Goal: Transaction & Acquisition: Purchase product/service

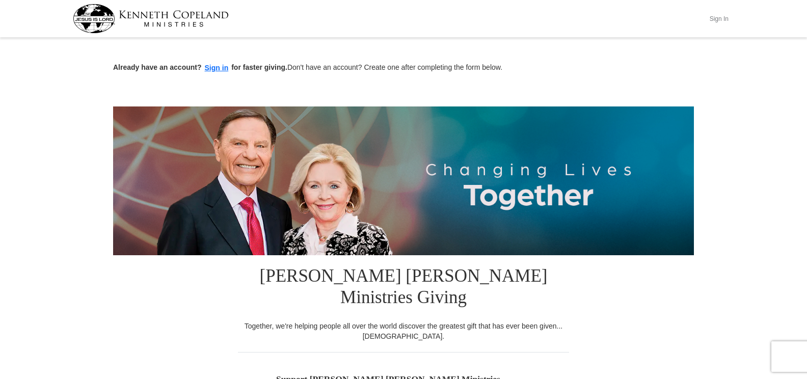
click at [725, 17] on button "Sign In" at bounding box center [719, 19] width 31 height 16
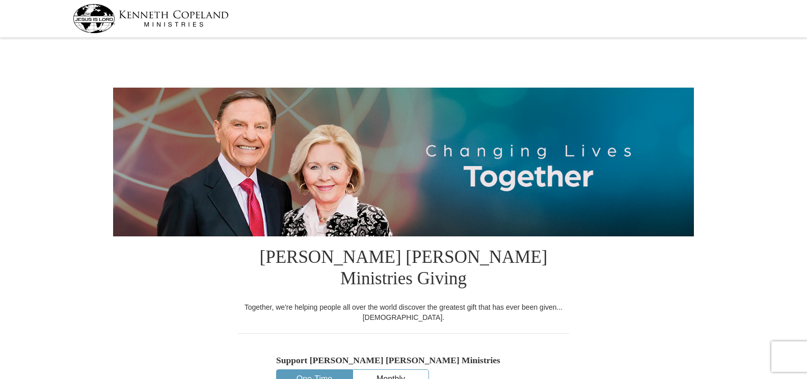
select select "MI"
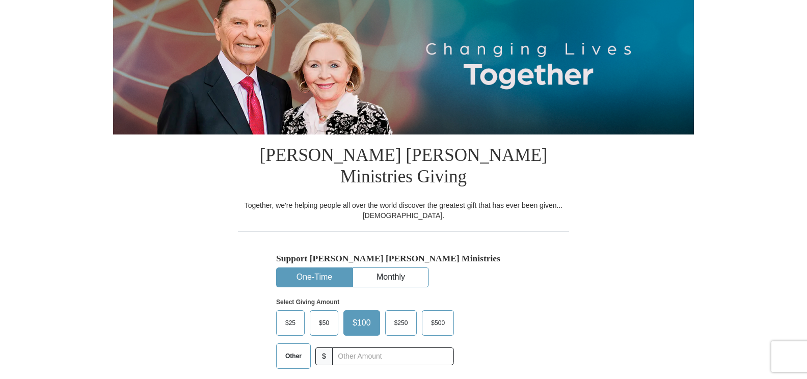
scroll to position [153, 0]
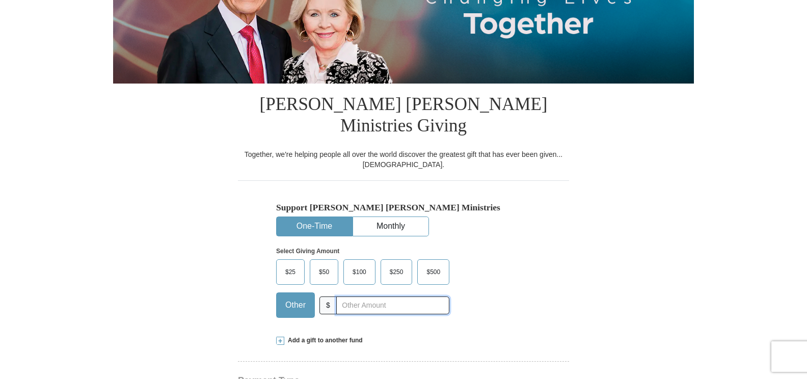
click at [343, 297] on input "text" at bounding box center [392, 306] width 113 height 18
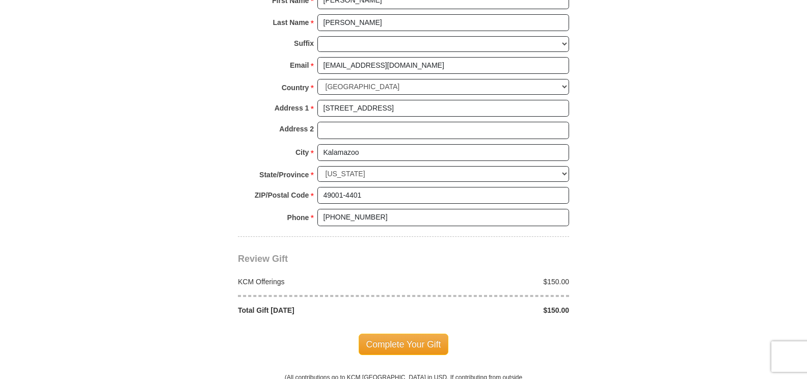
scroll to position [764, 0]
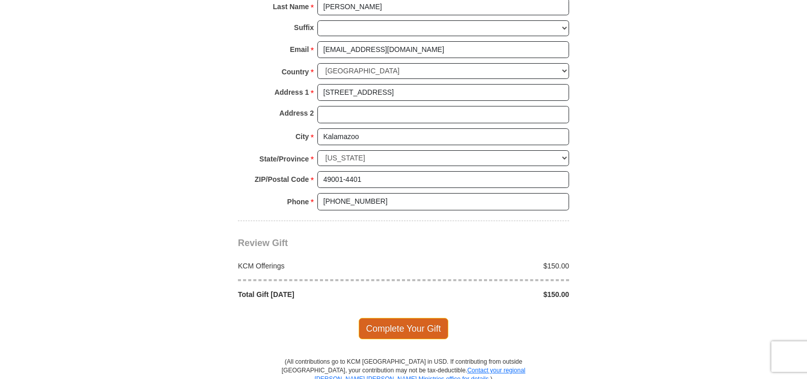
type input "150.00"
click at [388, 318] on span "Complete Your Gift" at bounding box center [404, 328] width 90 height 21
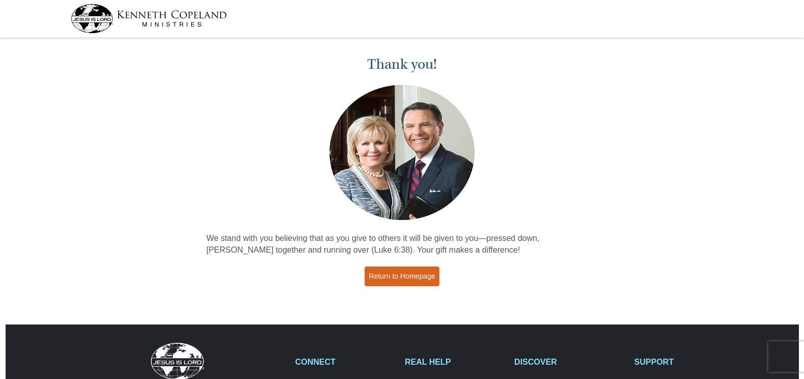
click at [405, 268] on link "Return to Homepage" at bounding box center [401, 276] width 75 height 20
